Goal: Find specific page/section: Find specific page/section

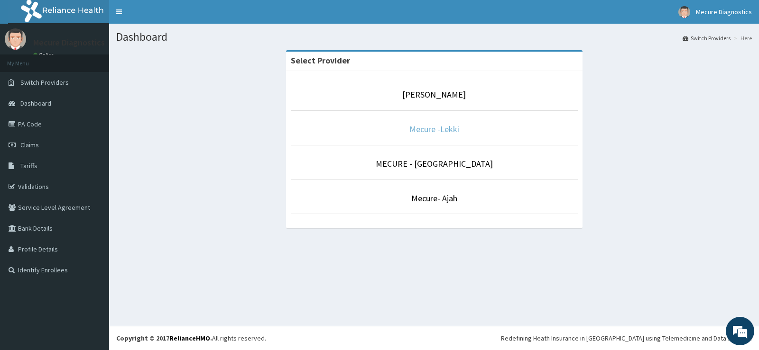
click at [446, 134] on link "Mecure -Lekki" at bounding box center [434, 129] width 50 height 11
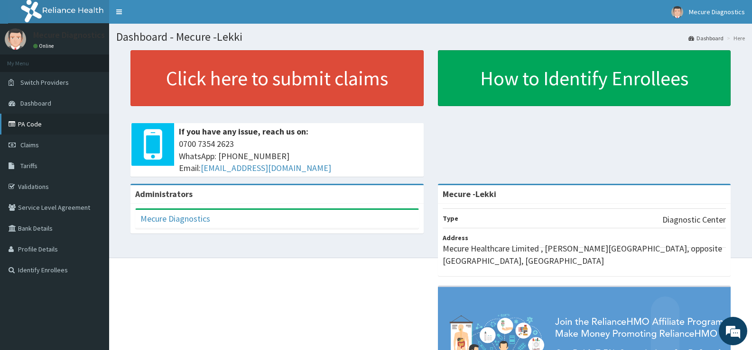
click at [32, 125] on link "PA Code" at bounding box center [54, 124] width 109 height 21
